Goal: Information Seeking & Learning: Learn about a topic

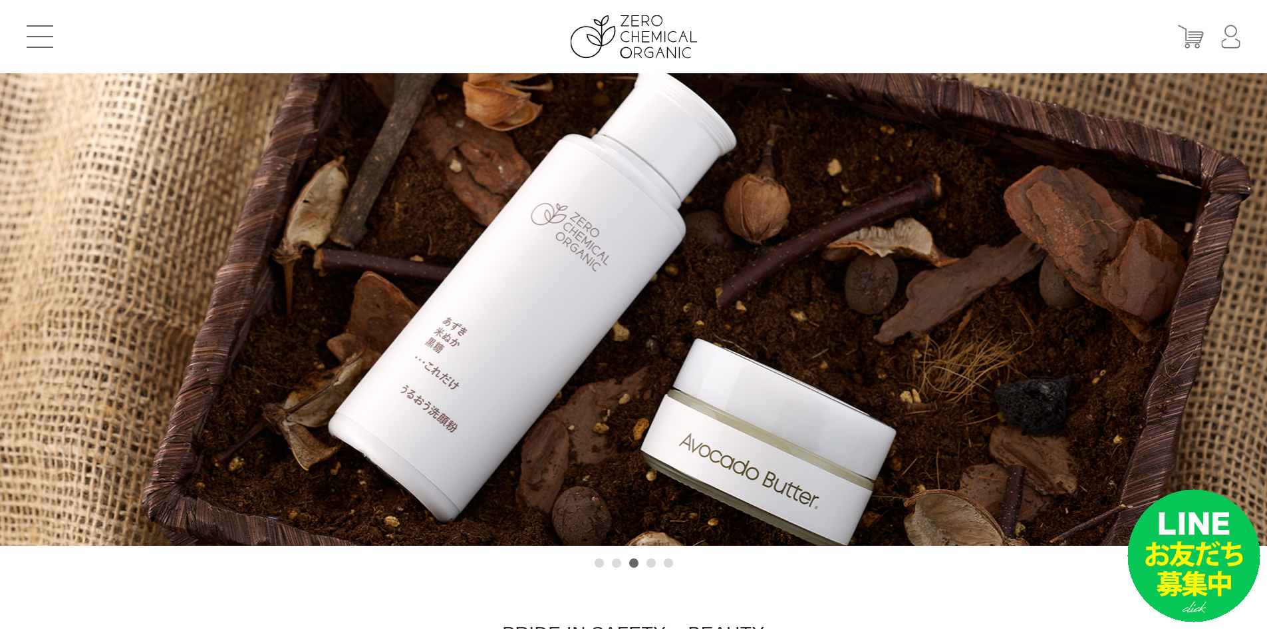
click at [50, 41] on button at bounding box center [40, 36] width 27 height 23
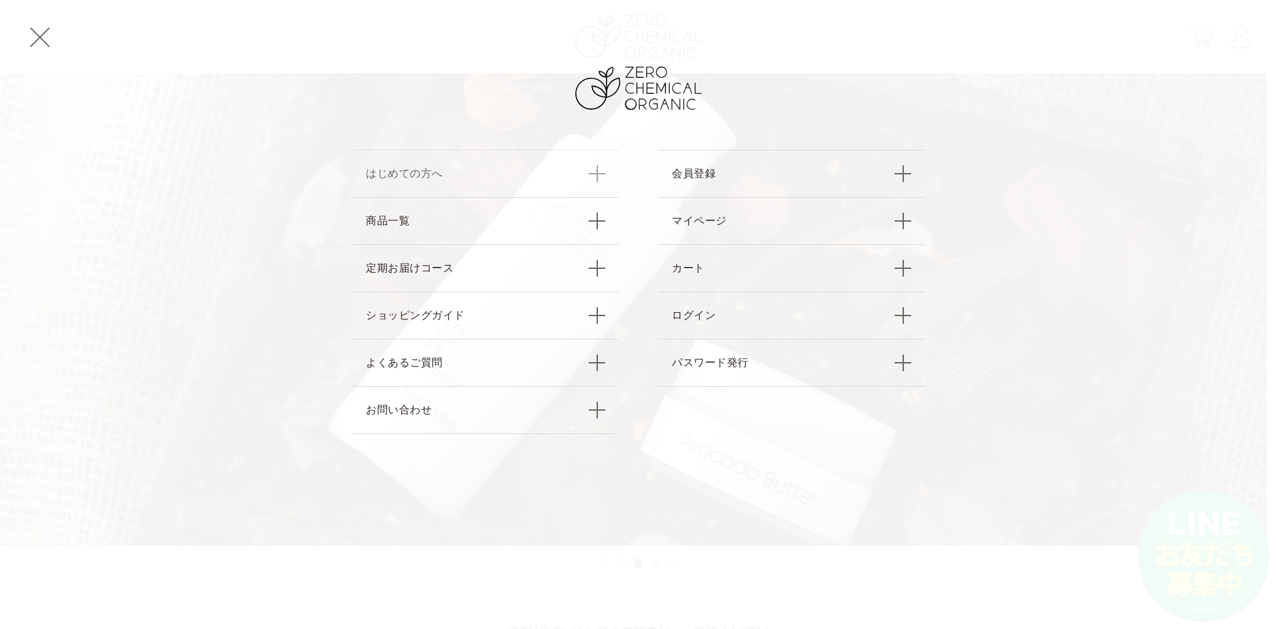
click at [388, 176] on link "はじめての方へ" at bounding box center [486, 173] width 266 height 47
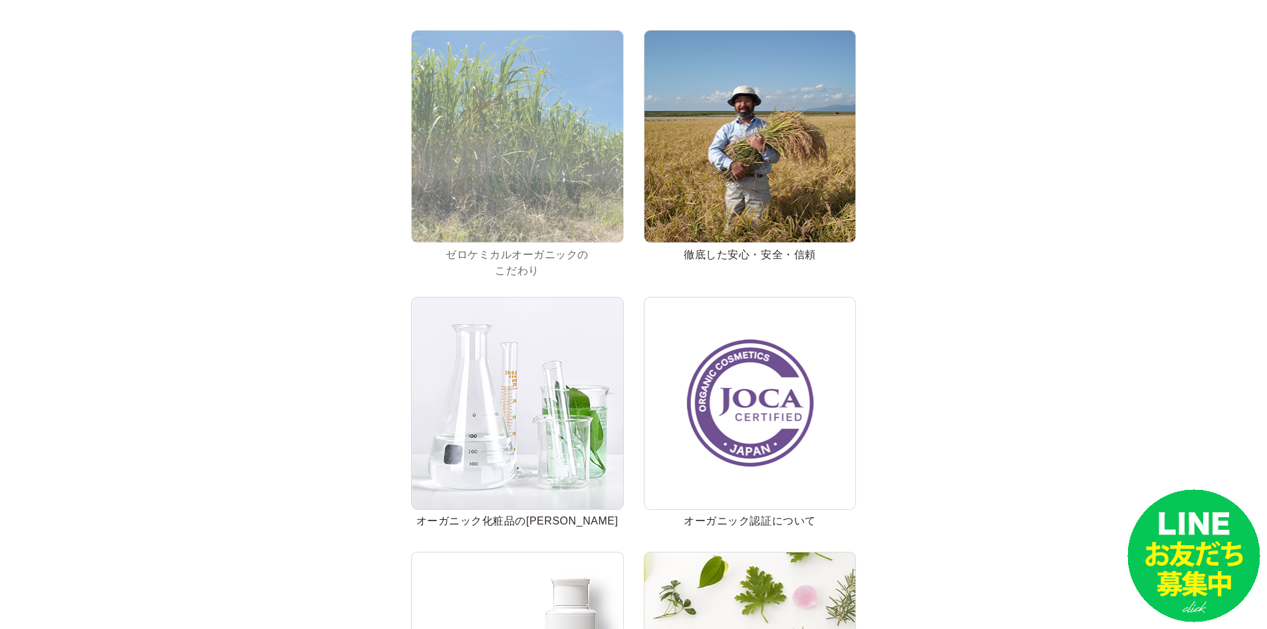
scroll to position [200, 0]
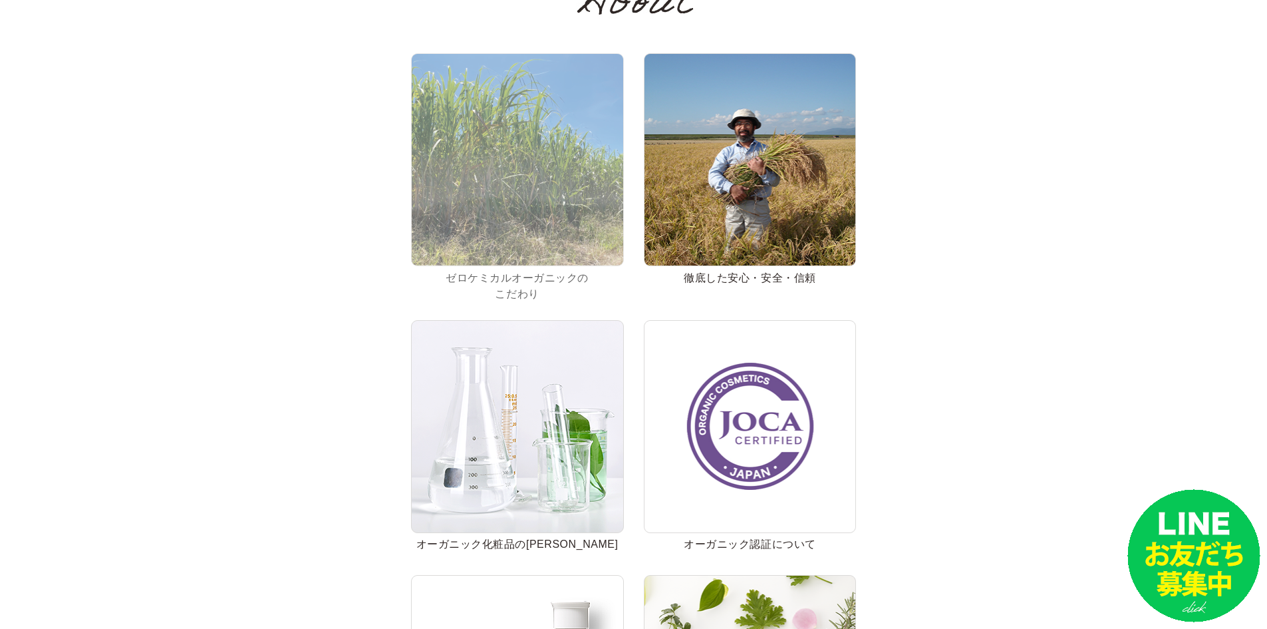
click at [447, 220] on img at bounding box center [517, 159] width 213 height 213
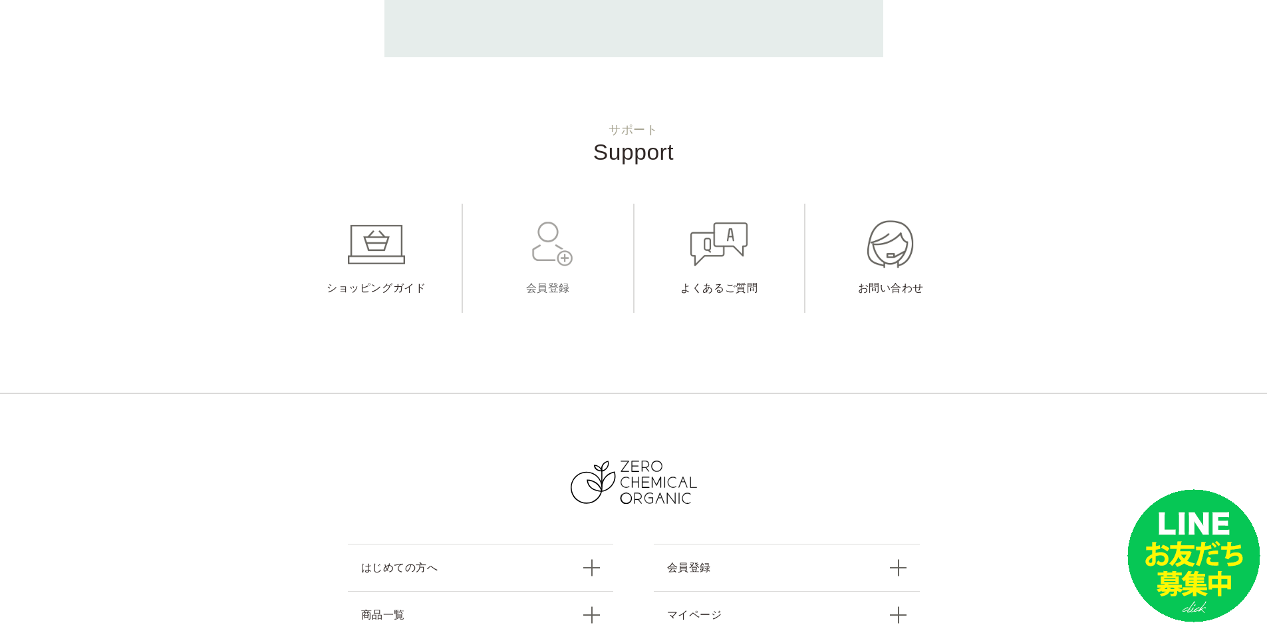
scroll to position [4157, 0]
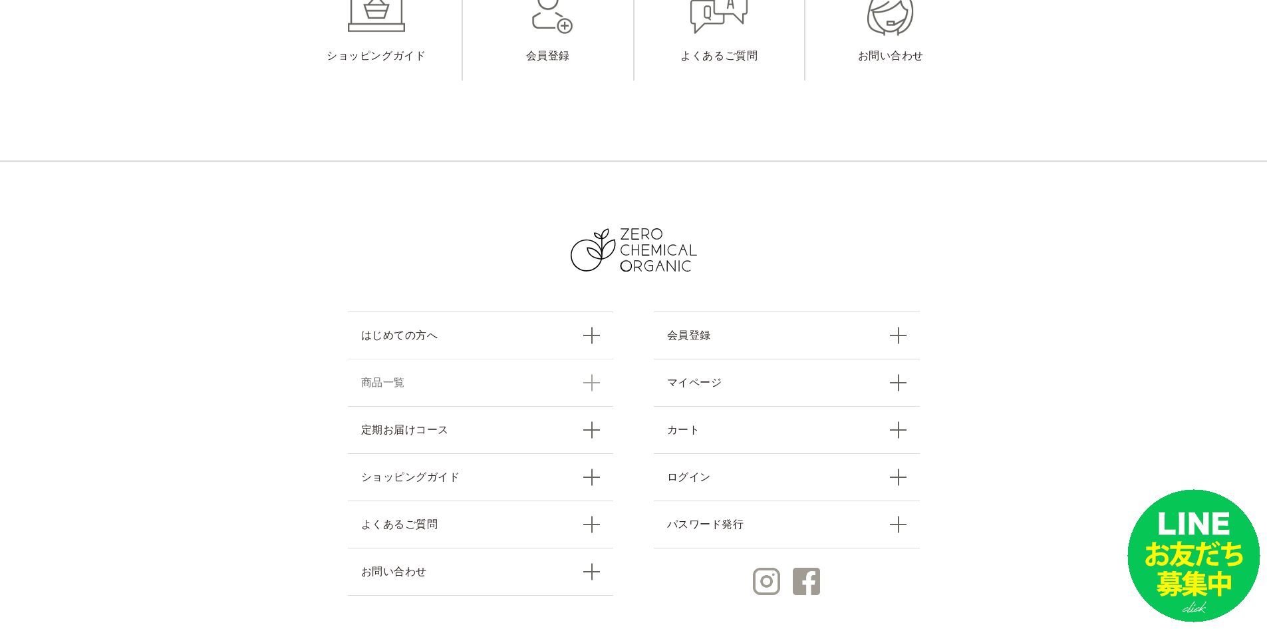
click at [398, 359] on link "商品一覧" at bounding box center [481, 382] width 266 height 47
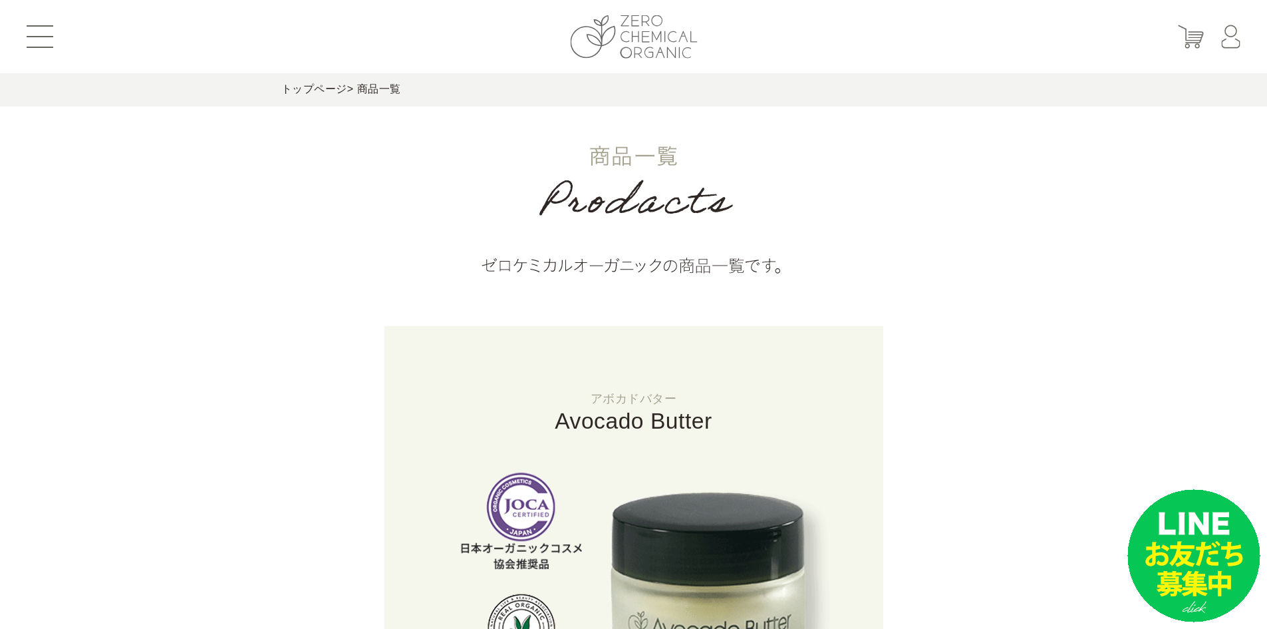
click at [626, 39] on img at bounding box center [633, 36] width 127 height 43
